Goal: Task Accomplishment & Management: Manage account settings

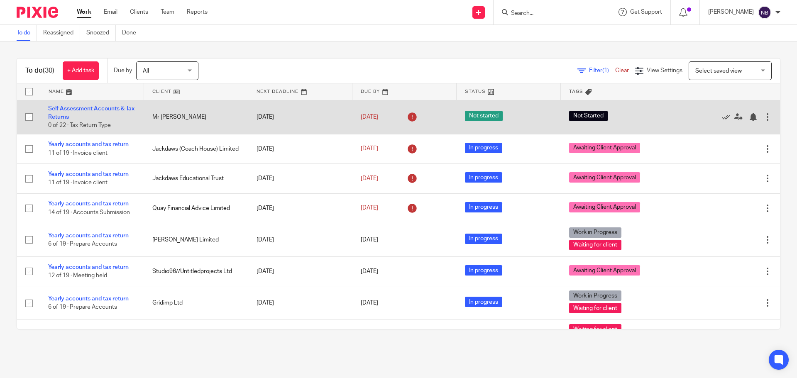
scroll to position [239, 0]
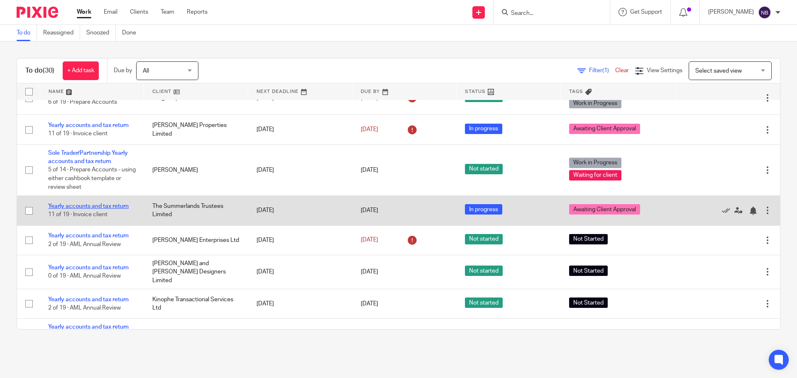
click at [107, 208] on link "Yearly accounts and tax return" at bounding box center [88, 206] width 81 height 6
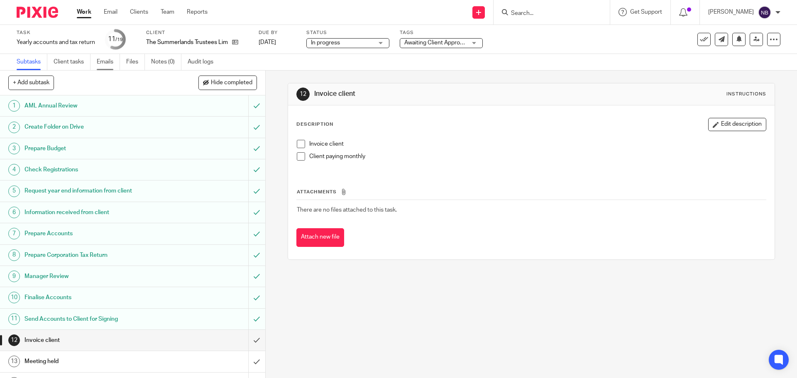
click at [102, 59] on link "Emails" at bounding box center [108, 62] width 23 height 16
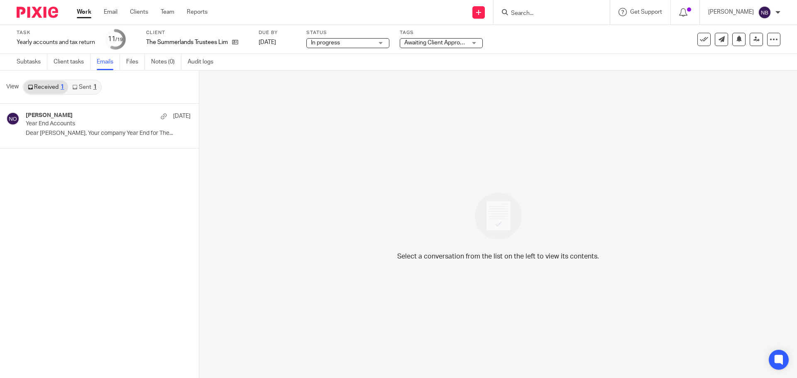
click at [84, 80] on div "Received 1 Sent 1" at bounding box center [62, 87] width 79 height 15
click at [87, 96] on div "View Received 1 Sent 1" at bounding box center [99, 87] width 199 height 33
click at [101, 151] on div "Niall O'Driscoll 21 Jul Year End Accounts Dear Ray, Your company Year End for T…" at bounding box center [99, 241] width 199 height 274
click at [117, 126] on p "Year End Accounts" at bounding box center [82, 123] width 112 height 7
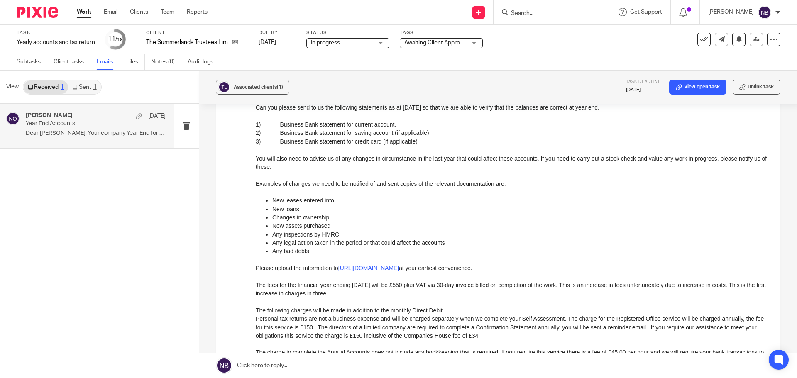
scroll to position [208, 0]
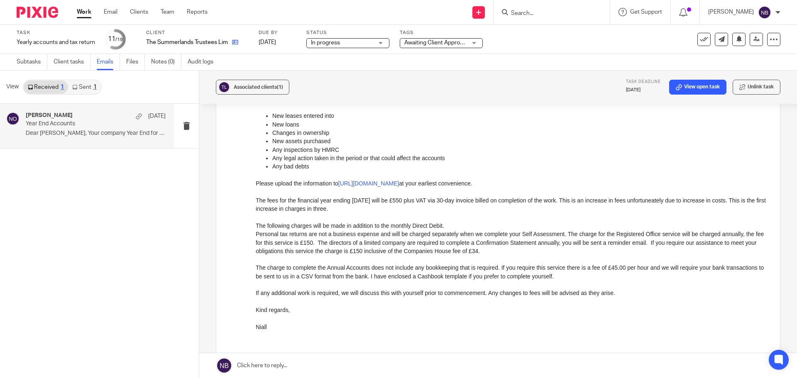
click at [232, 43] on link at bounding box center [233, 42] width 10 height 8
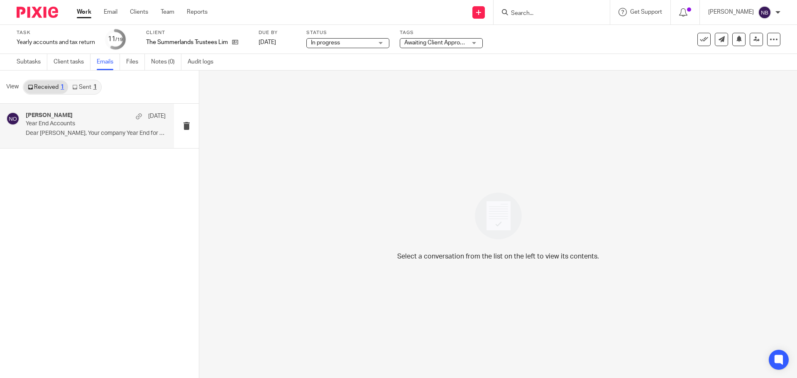
click at [120, 125] on p "Year End Accounts" at bounding box center [82, 123] width 112 height 7
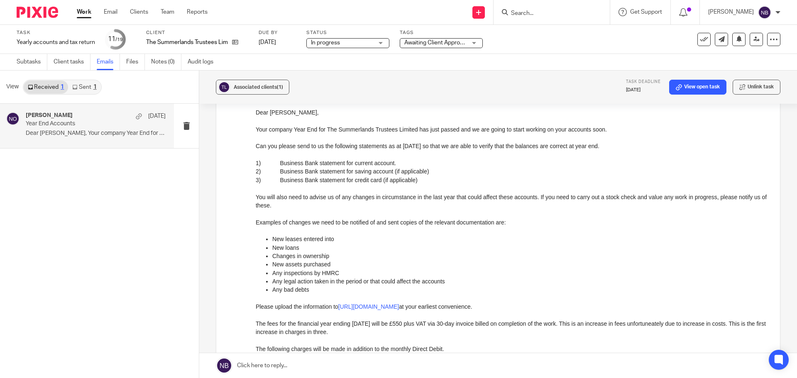
scroll to position [166, 0]
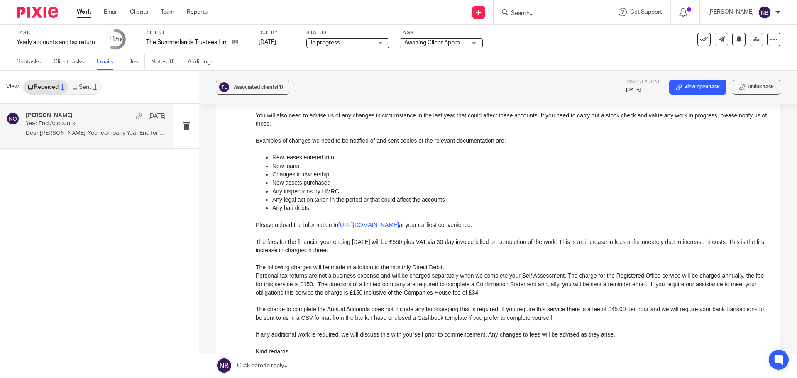
click at [430, 140] on p "Examples of changes we need to be notified of and sent copies of the relevant d…" at bounding box center [512, 140] width 512 height 8
drag, startPoint x: 430, startPoint y: 140, endPoint x: 396, endPoint y: 139, distance: 33.2
click at [396, 139] on p "Examples of changes we need to be notified of and sent copies of the relevant d…" at bounding box center [512, 140] width 512 height 8
